Goal: Transaction & Acquisition: Purchase product/service

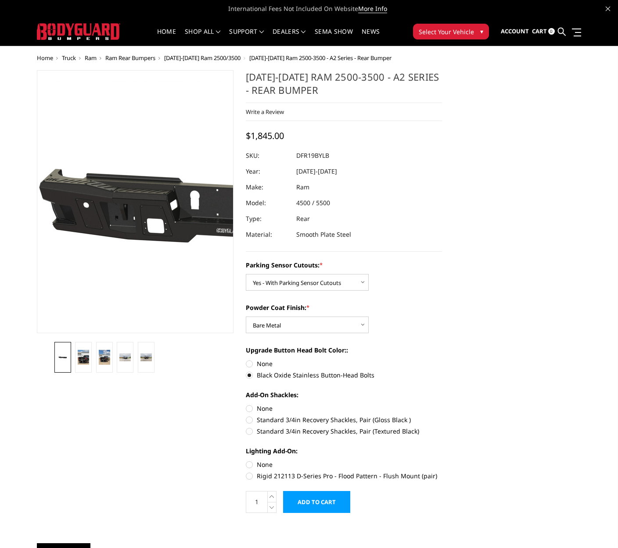
select select "2165"
select select "2166"
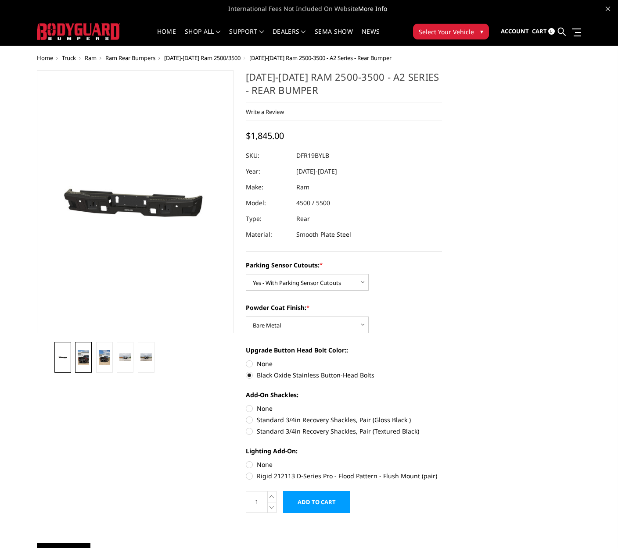
click at [83, 357] on img at bounding box center [83, 357] width 11 height 15
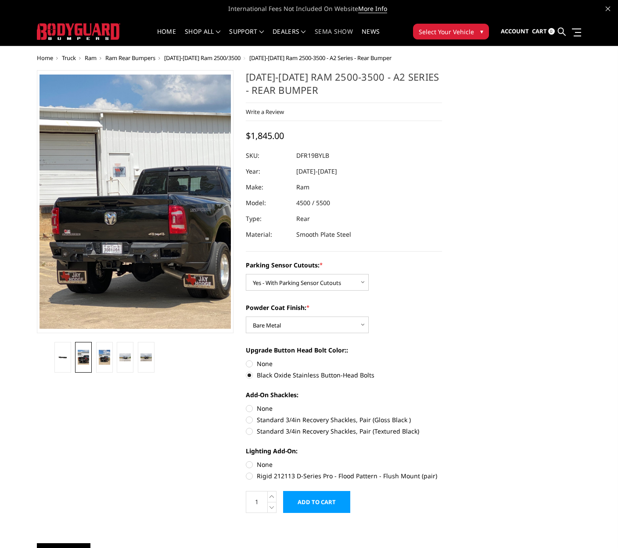
click at [342, 30] on link "SEMA Show" at bounding box center [333, 37] width 38 height 17
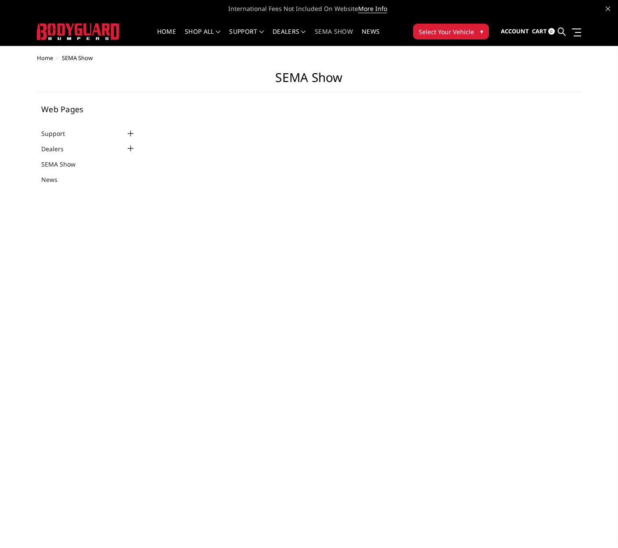
select select "US"
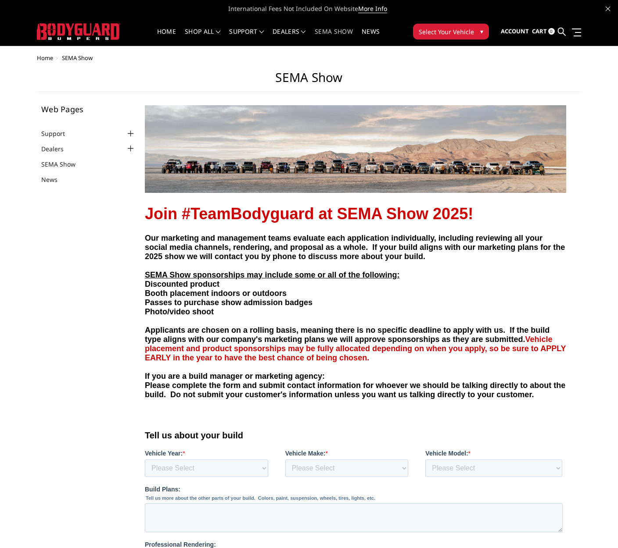
click at [370, 174] on img at bounding box center [354, 149] width 421 height 88
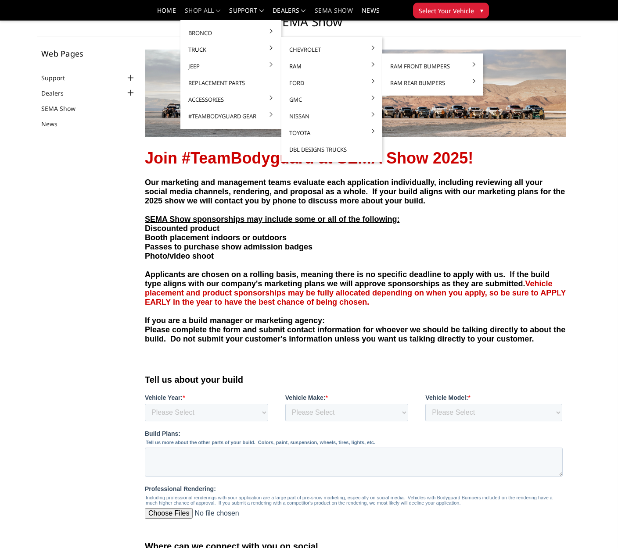
scroll to position [31, 0]
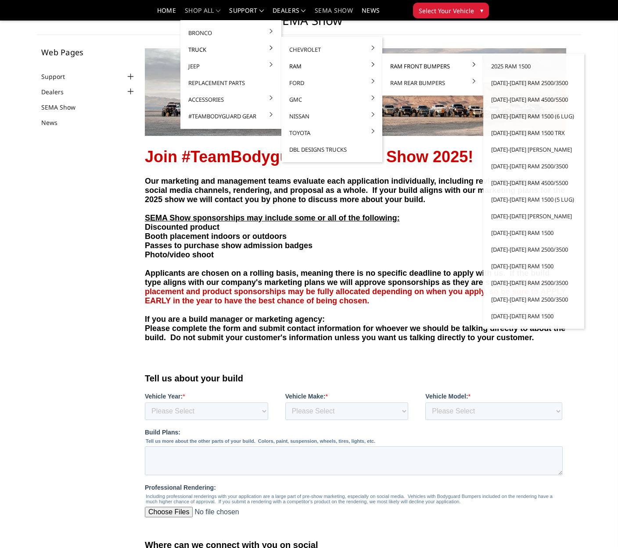
click at [428, 64] on link "Ram Front Bumpers" at bounding box center [433, 66] width 94 height 17
click at [511, 82] on link "[DATE]-[DATE] Ram 2500/3500" at bounding box center [533, 83] width 94 height 17
click at [529, 82] on link "[DATE]-[DATE] Ram 2500/3500" at bounding box center [533, 83] width 94 height 17
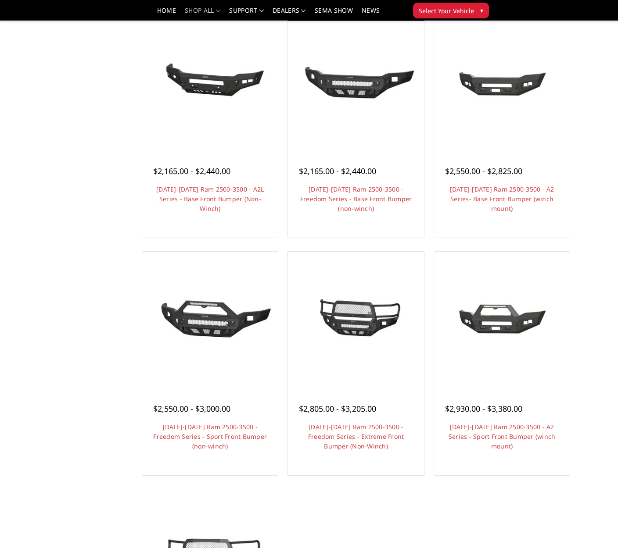
scroll to position [346, 0]
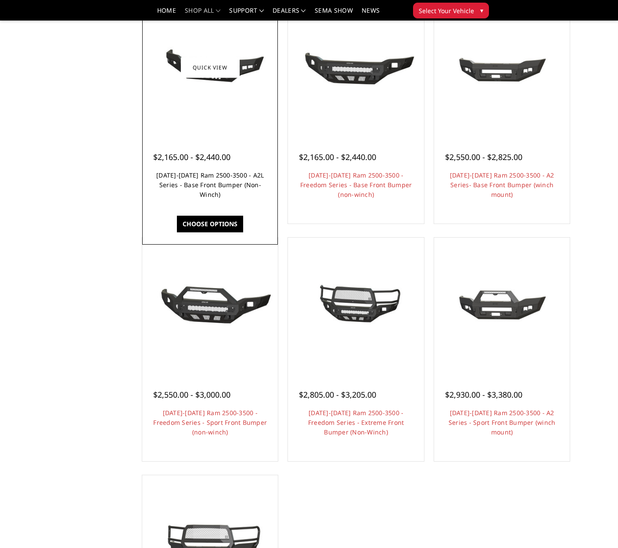
click at [211, 196] on link "[DATE]-[DATE] Ram 2500-3500 - A2L Series - Base Front Bumper (Non-Winch)" at bounding box center [209, 185] width 107 height 28
